Goal: Navigation & Orientation: Go to known website

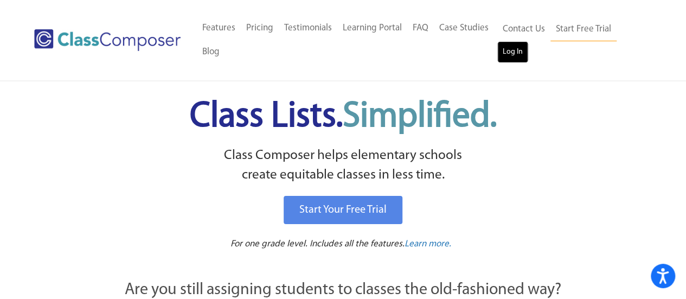
click at [513, 52] on link "Log In" at bounding box center [512, 52] width 31 height 22
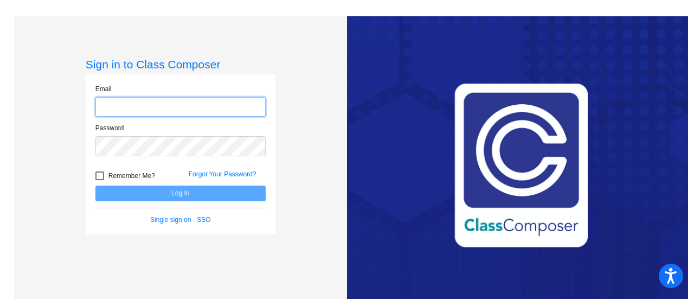
type input "kristen.dallo@lcps.org"
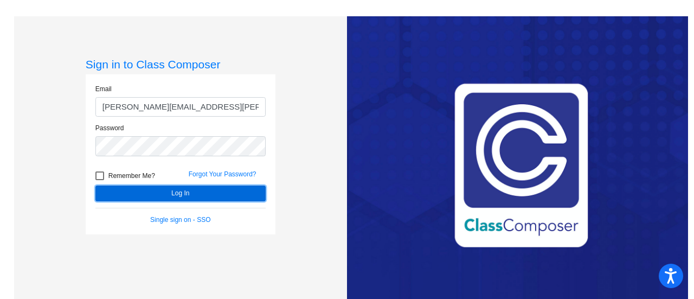
click at [168, 197] on button "Log In" at bounding box center [180, 194] width 170 height 16
